Goal: Task Accomplishment & Management: Manage account settings

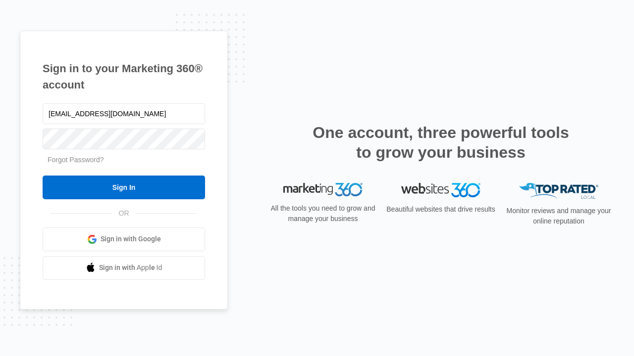
type input "dankie614@gmail.com"
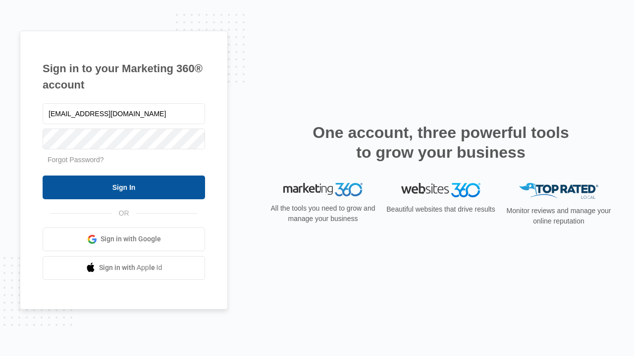
click at [124, 187] on input "Sign In" at bounding box center [124, 188] width 162 height 24
